Goal: Obtain resource: Download file/media

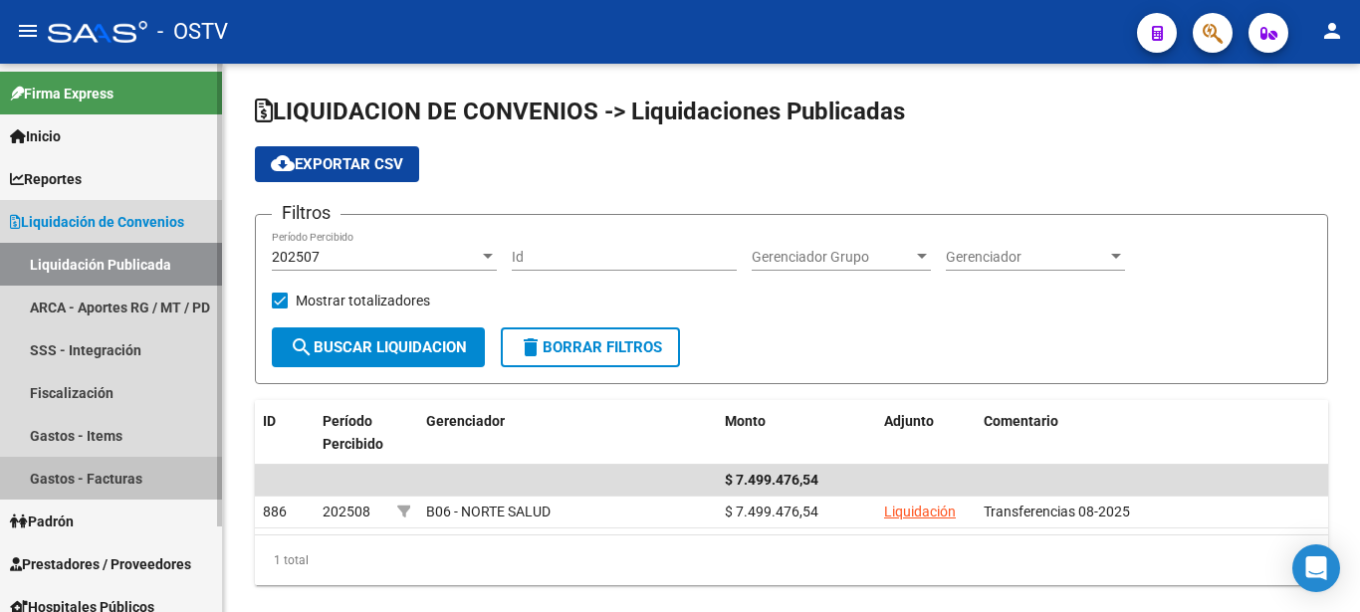
click at [81, 473] on link "Gastos - Facturas" at bounding box center [111, 478] width 222 height 43
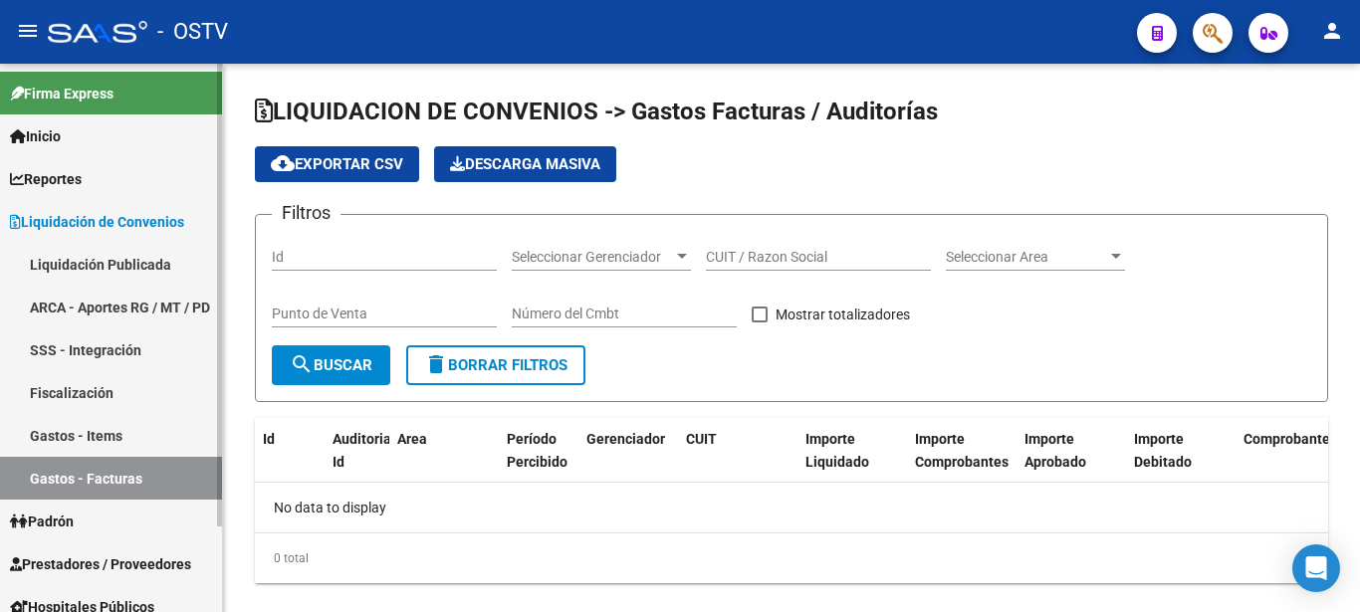
checkbox input "true"
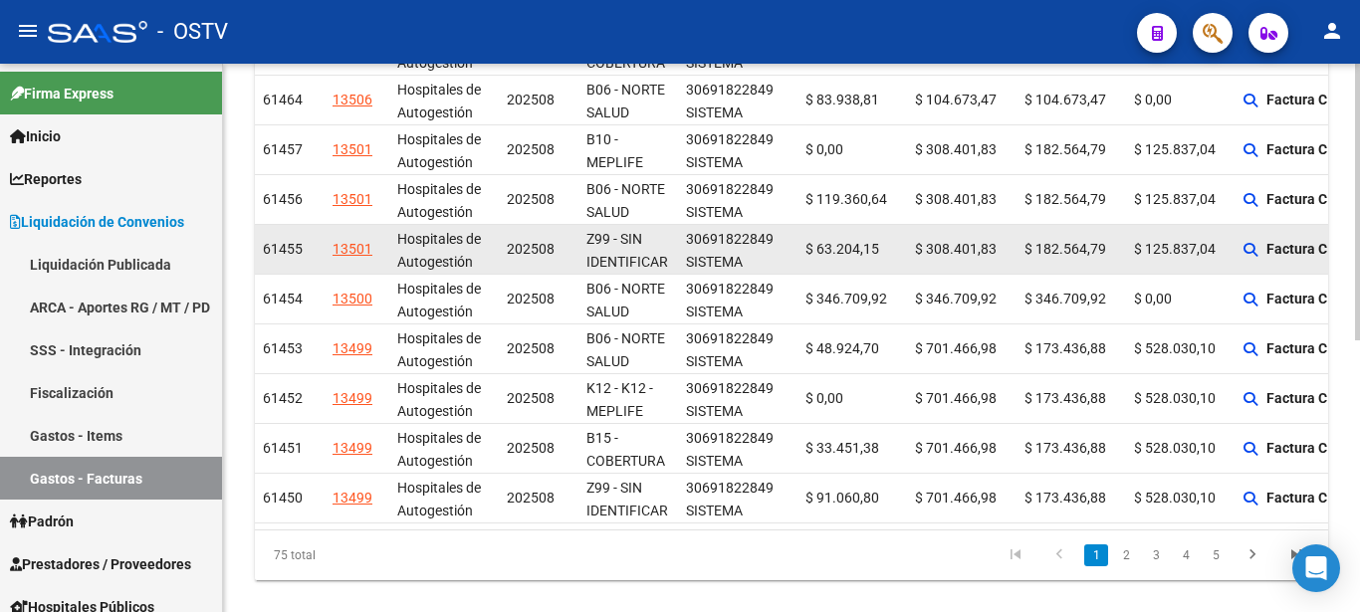
scroll to position [538, 0]
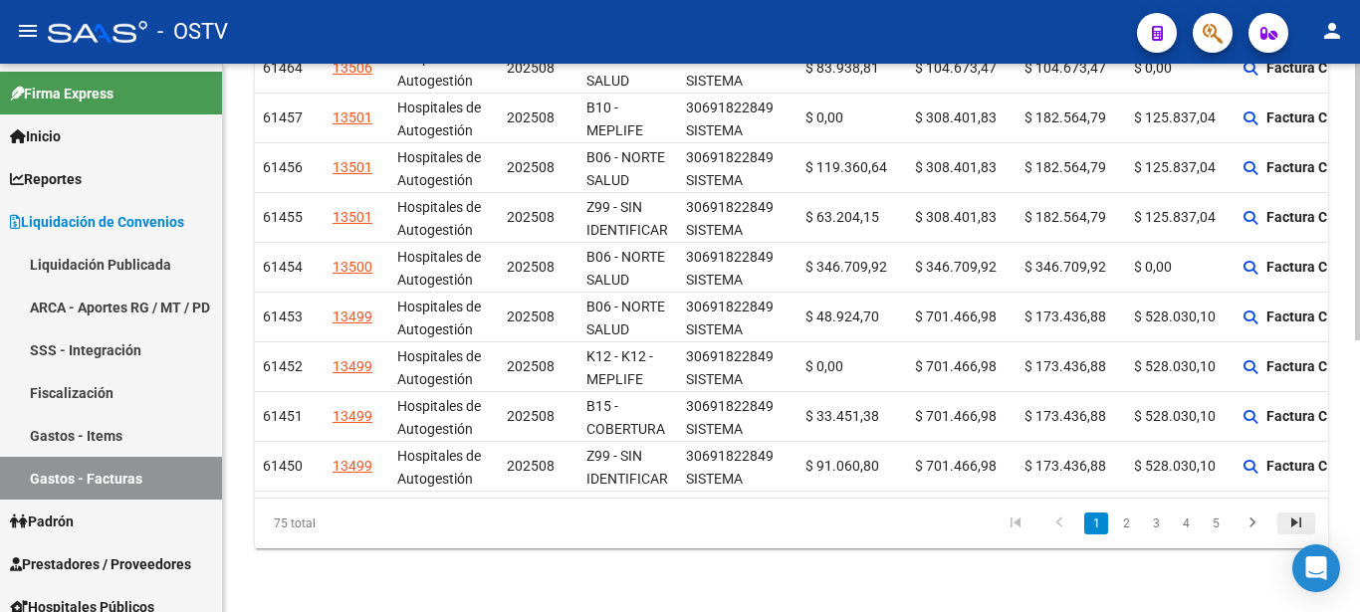
click at [1296, 522] on icon "go to last page" at bounding box center [1296, 526] width 26 height 24
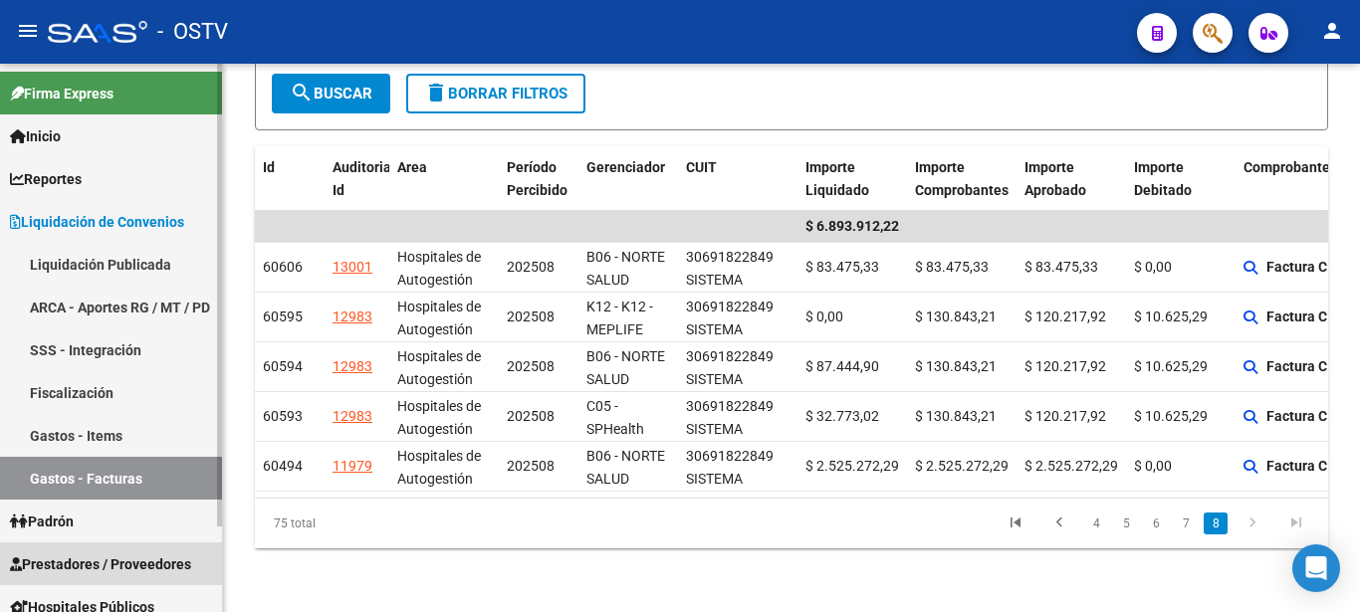
click at [62, 566] on span "Prestadores / Proveedores" at bounding box center [100, 565] width 181 height 22
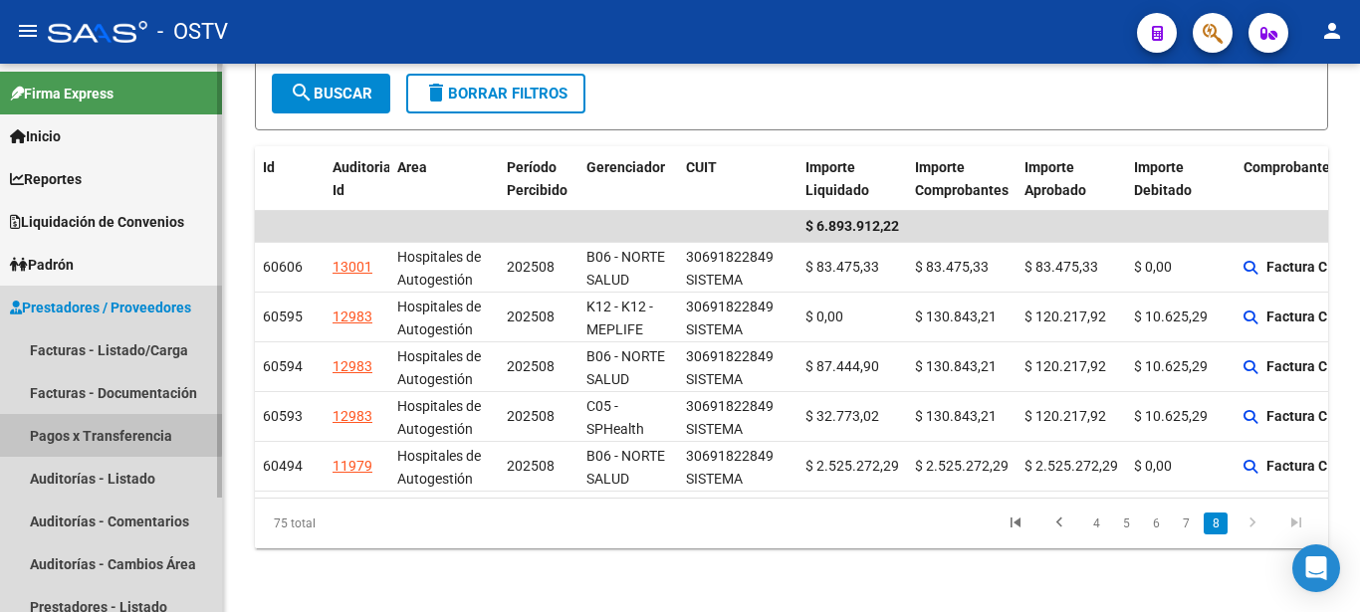
click at [89, 432] on link "Pagos x Transferencia" at bounding box center [111, 435] width 222 height 43
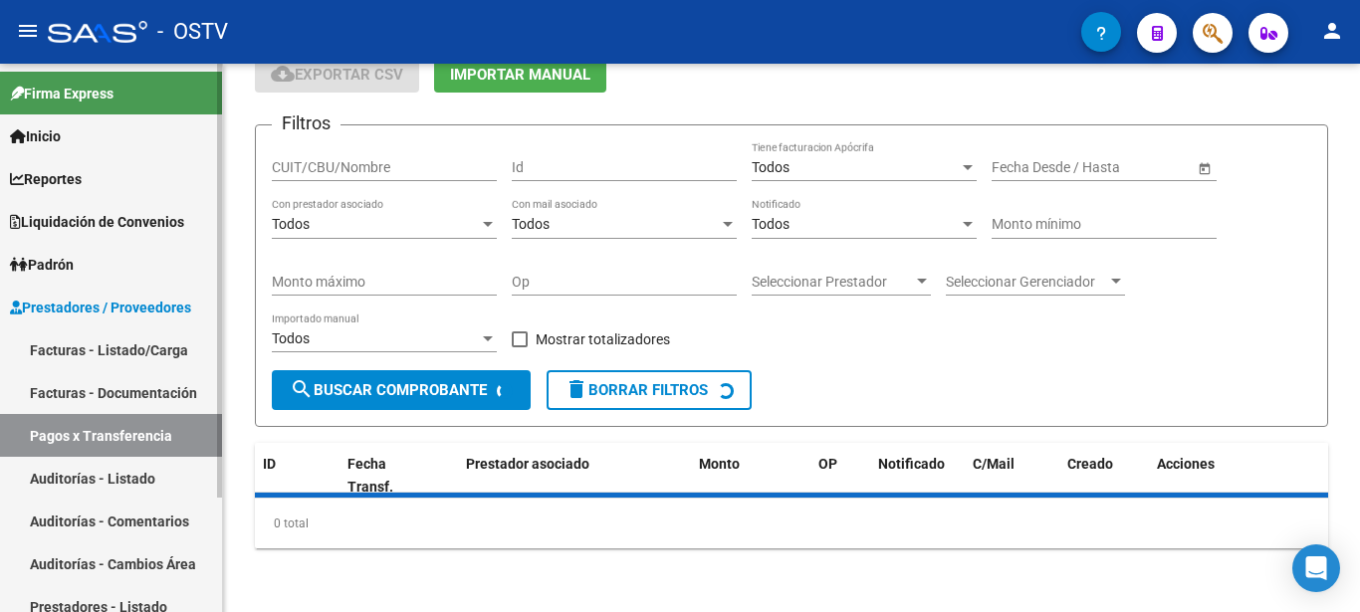
scroll to position [91, 0]
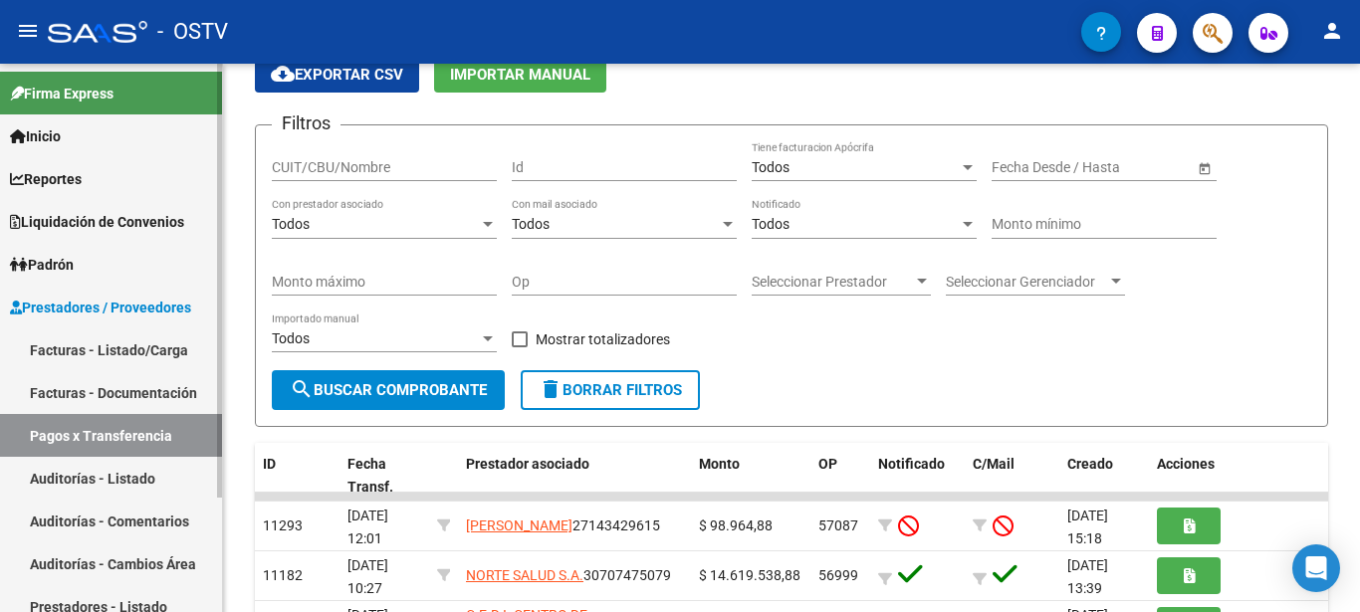
click at [125, 385] on link "Facturas - Documentación" at bounding box center [111, 392] width 222 height 43
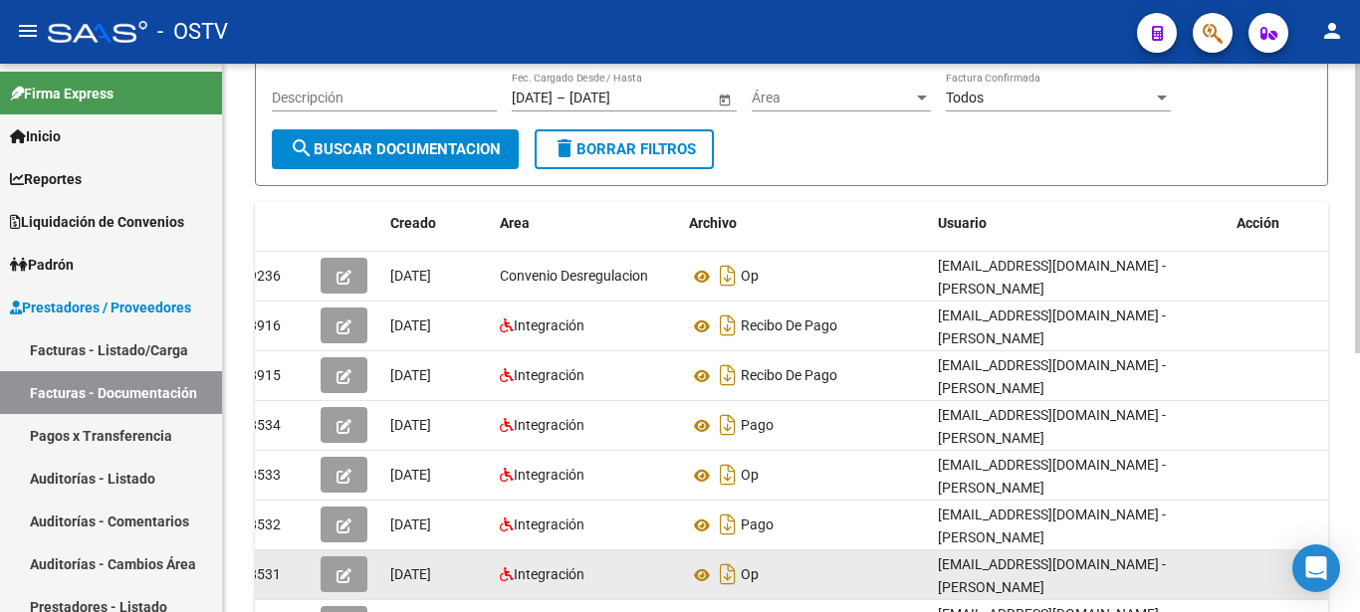
scroll to position [203, 0]
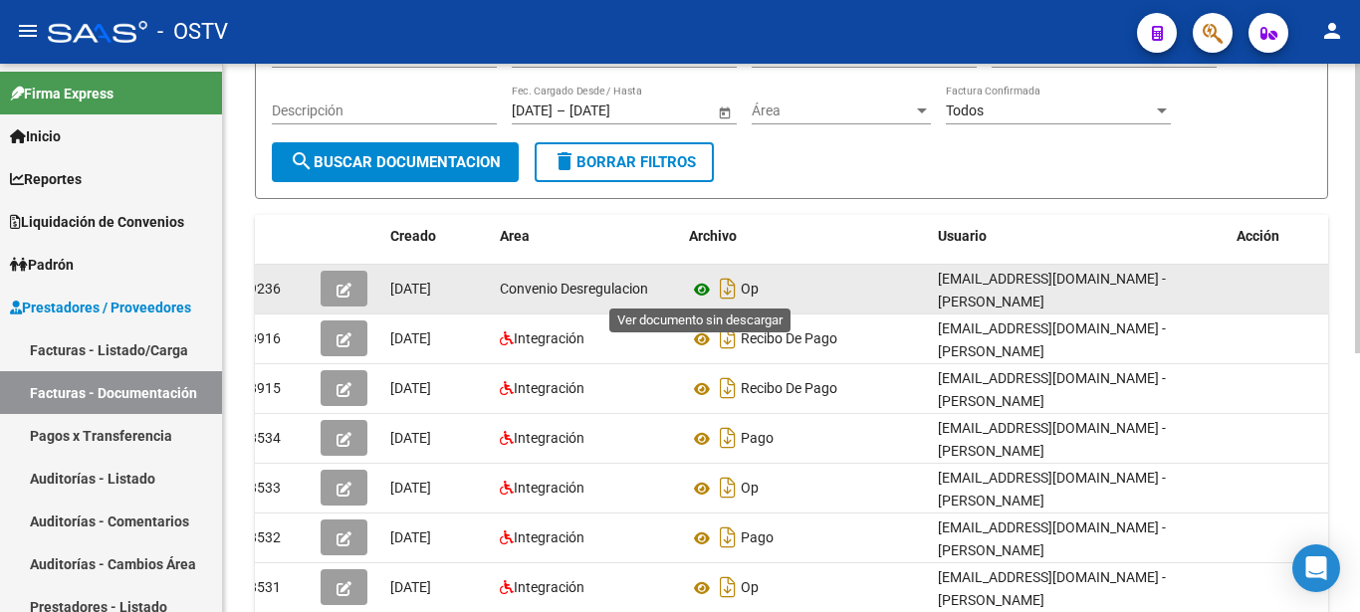
click at [703, 295] on icon at bounding box center [702, 290] width 26 height 24
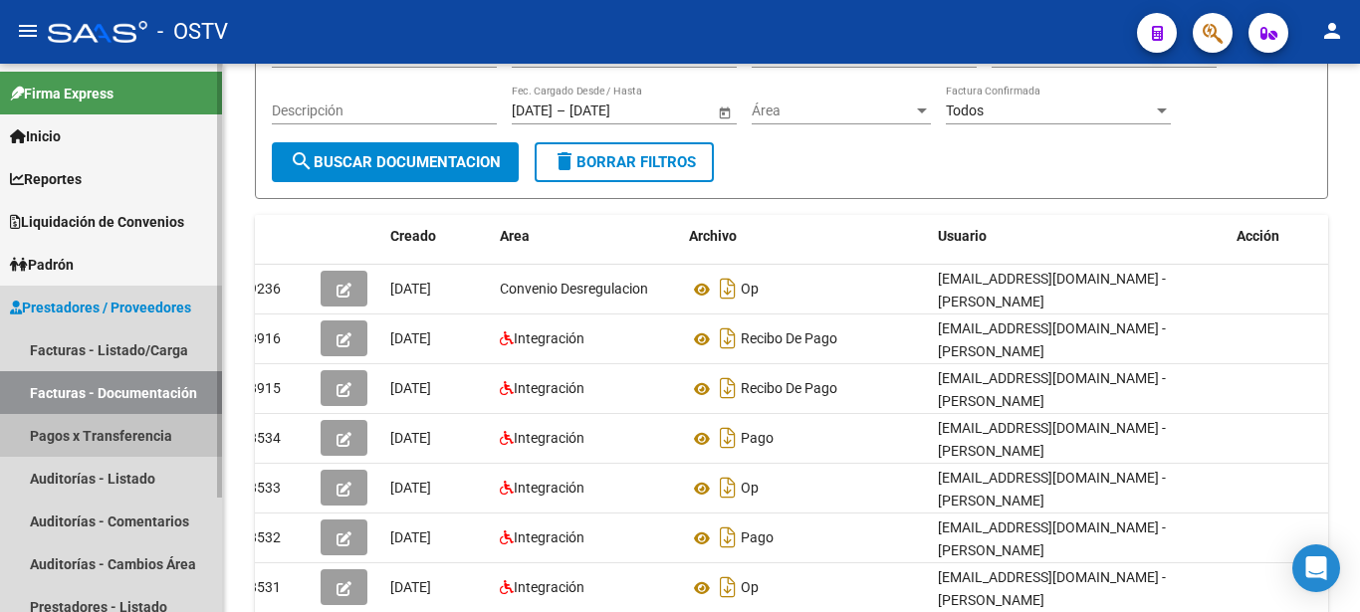
click at [71, 438] on link "Pagos x Transferencia" at bounding box center [111, 435] width 222 height 43
